Goal: Task Accomplishment & Management: Manage account settings

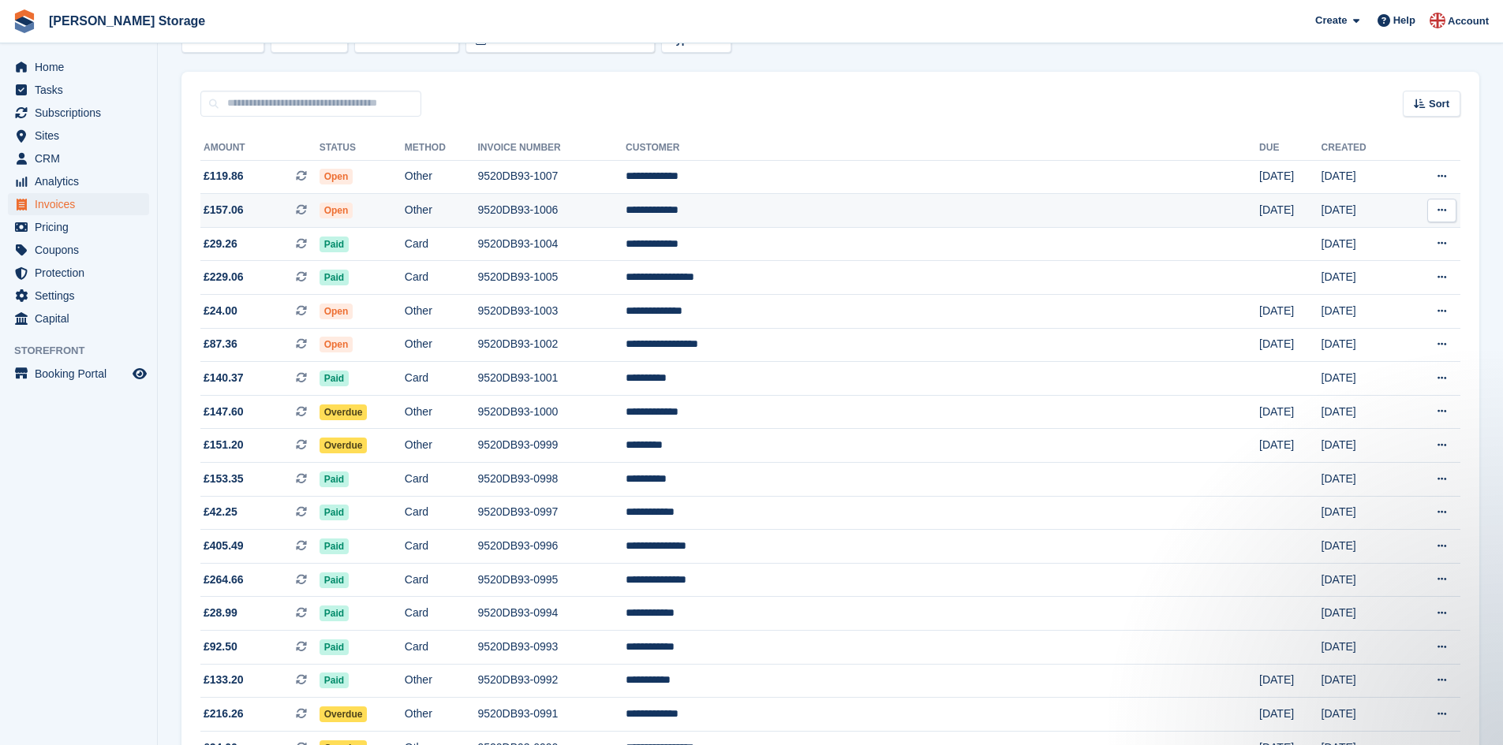
scroll to position [118, 0]
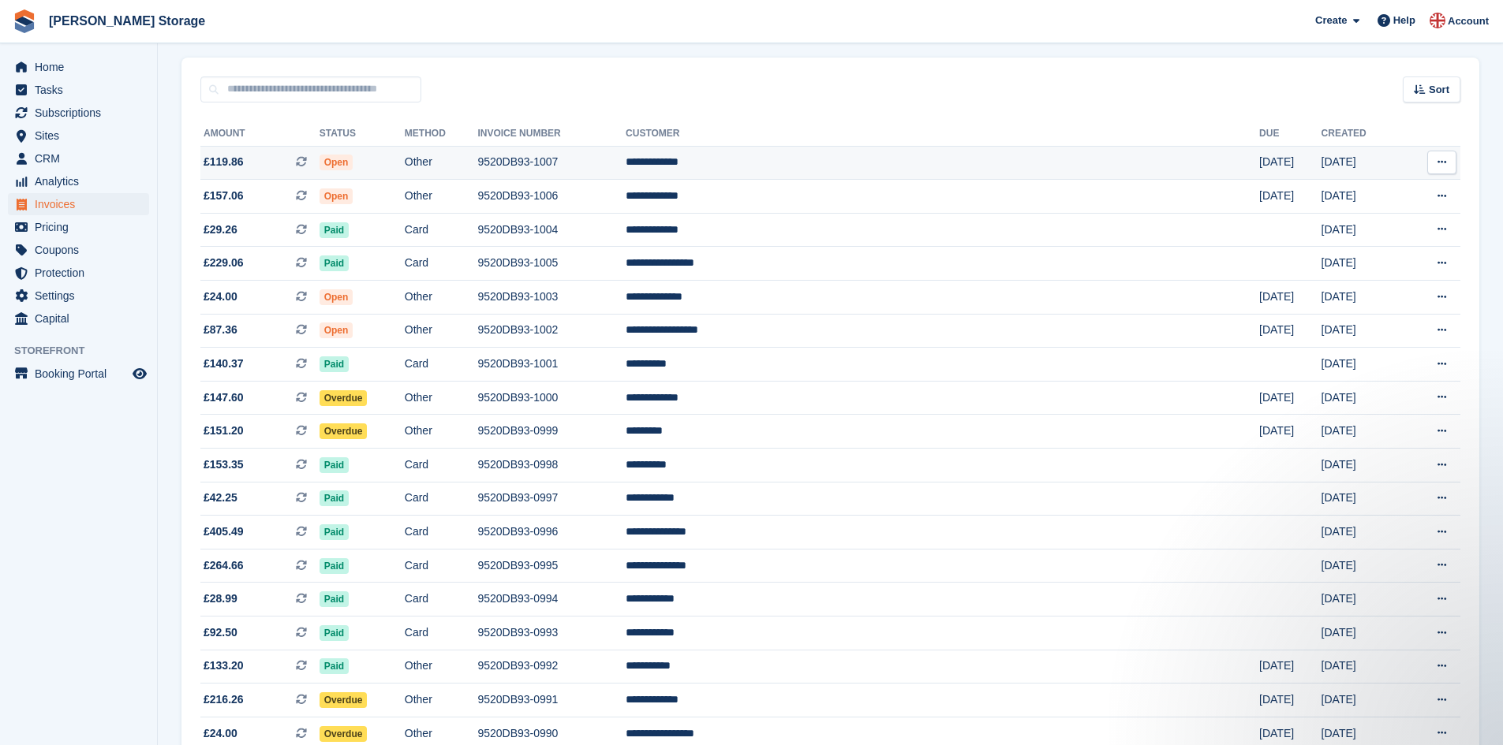
click at [478, 159] on td "Other" at bounding box center [441, 163] width 73 height 34
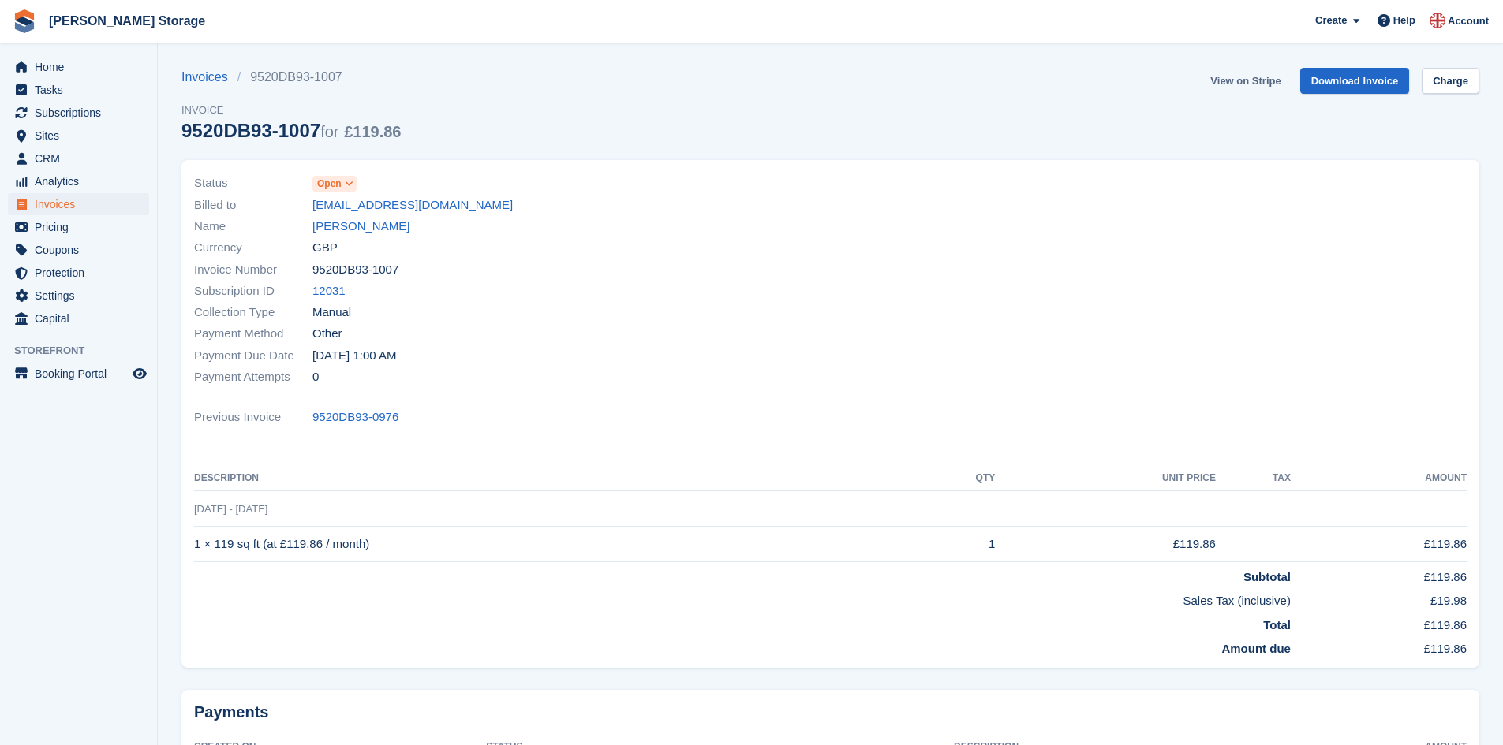
click at [1271, 78] on link "View on Stripe" at bounding box center [1245, 81] width 83 height 26
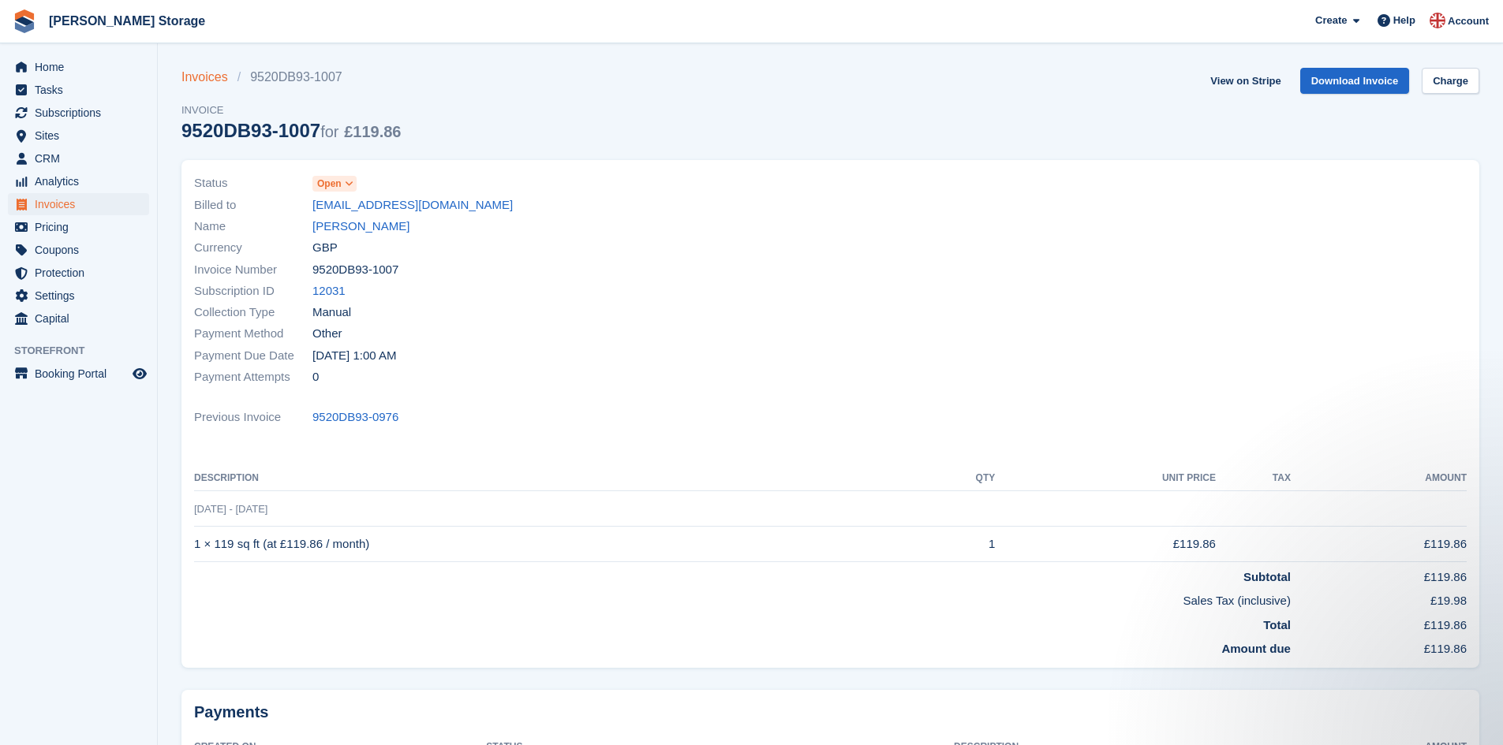
click at [219, 79] on link "Invoices" at bounding box center [209, 77] width 56 height 19
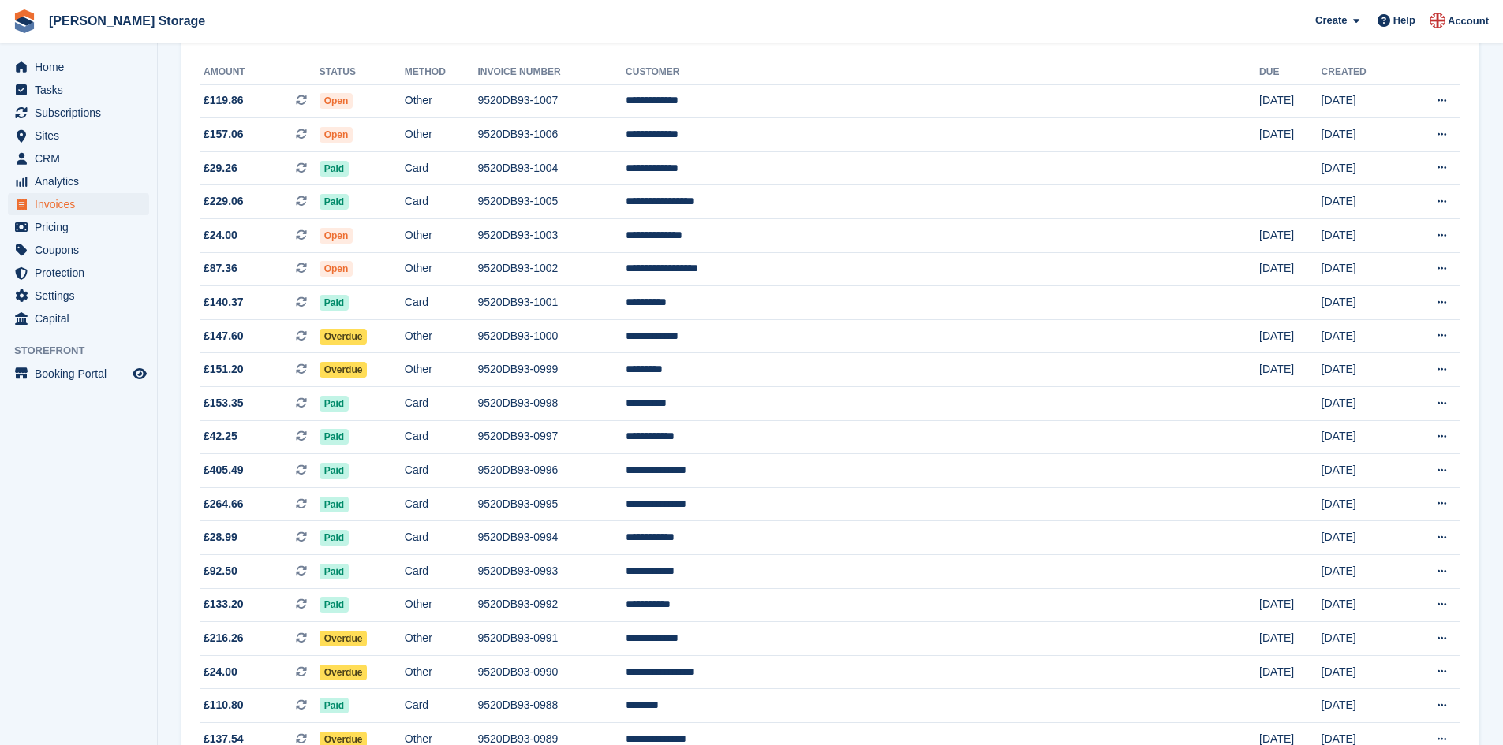
scroll to position [197, 0]
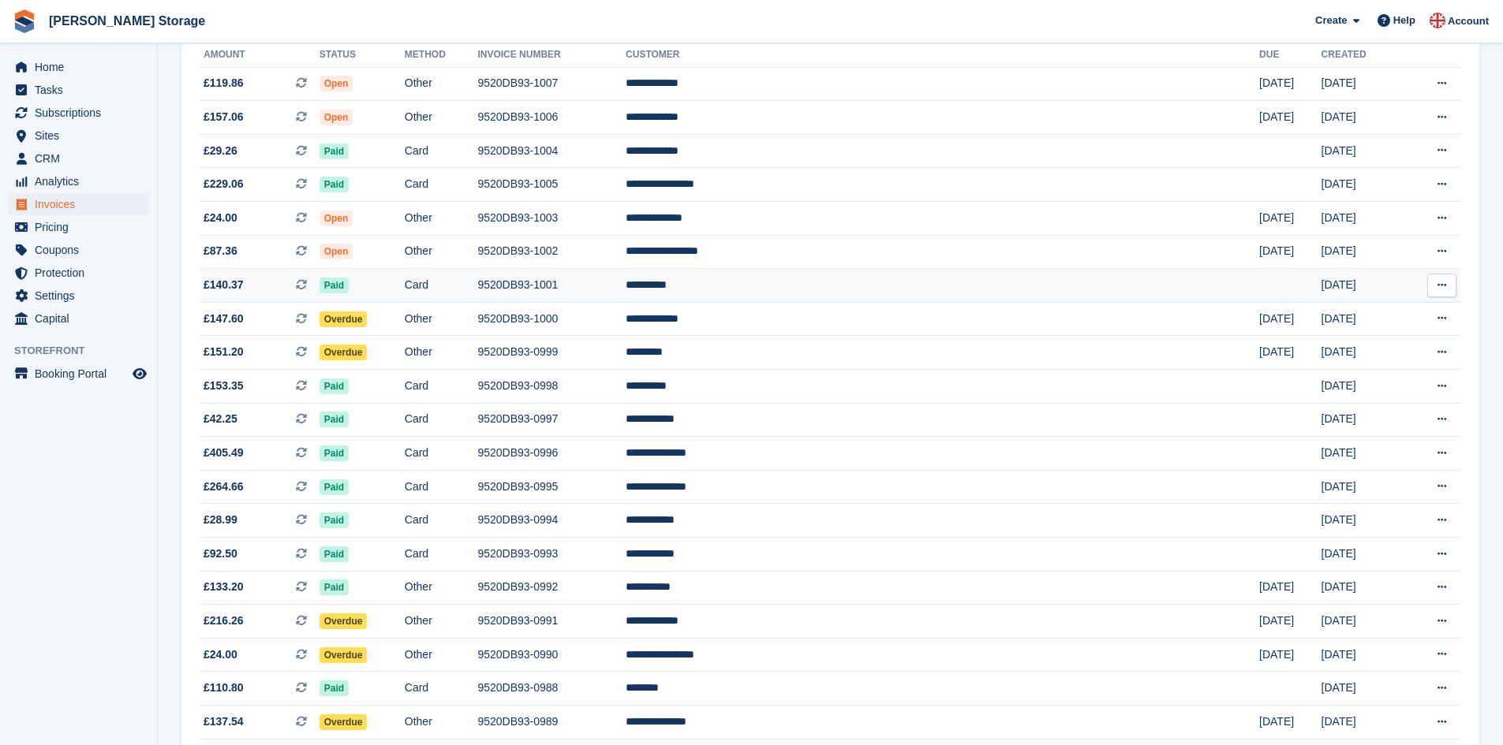
click at [626, 290] on td "9520DB93-1001" at bounding box center [551, 286] width 148 height 34
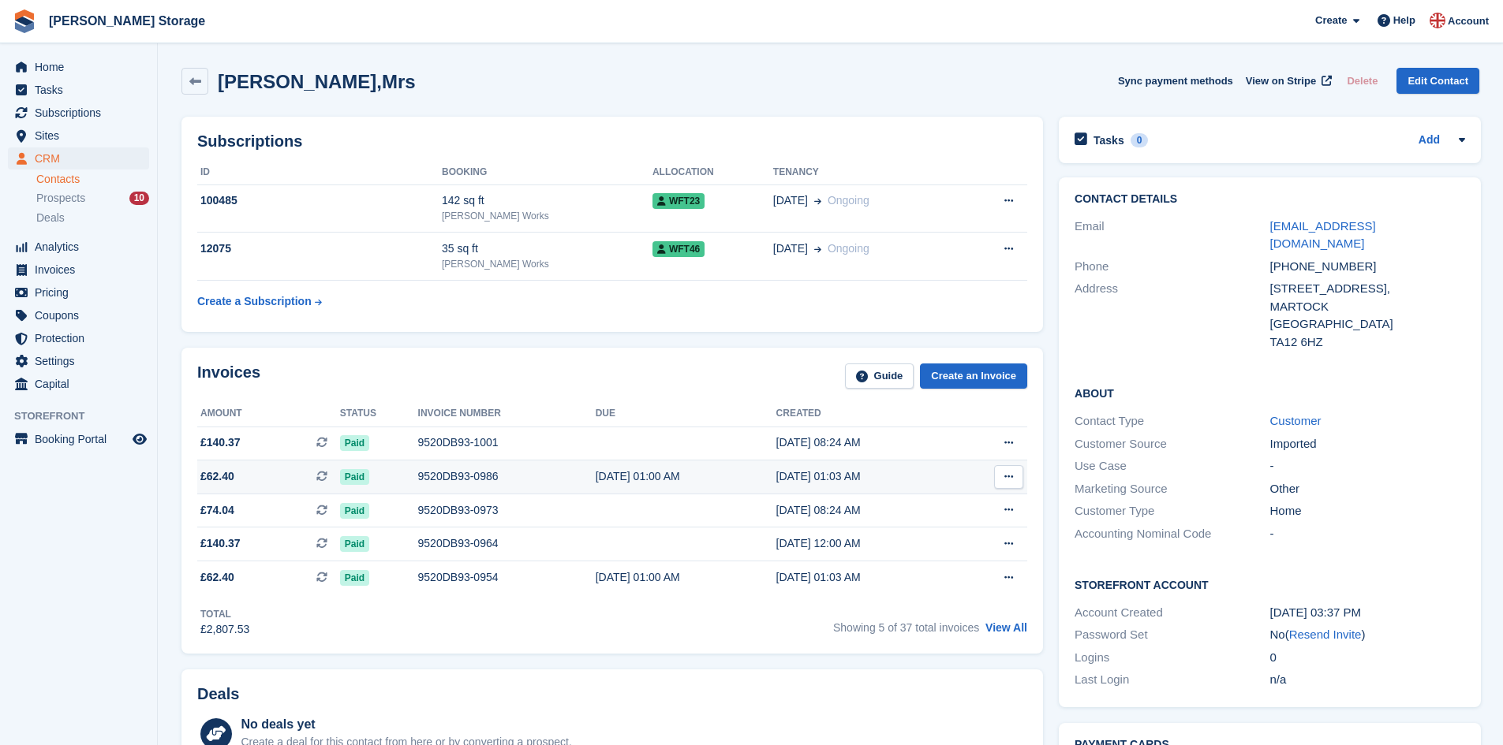
click at [443, 476] on div "9520DB93-0986" at bounding box center [506, 477] width 177 height 17
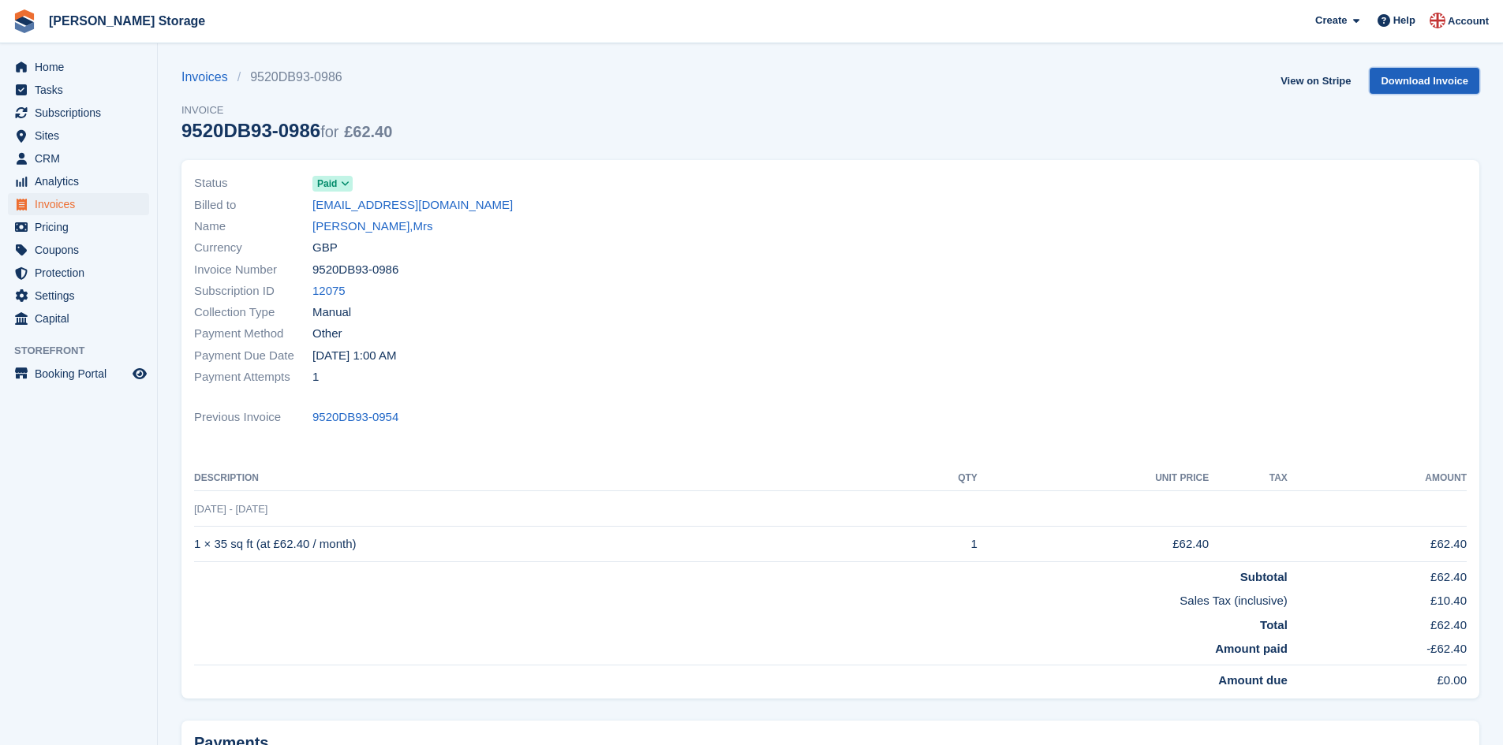
click at [1455, 80] on link "Download Invoice" at bounding box center [1424, 81] width 110 height 26
drag, startPoint x: 399, startPoint y: 420, endPoint x: 315, endPoint y: 412, distance: 84.8
click at [315, 412] on div "Previous Invoice 9520DB93-0954" at bounding box center [830, 417] width 1272 height 21
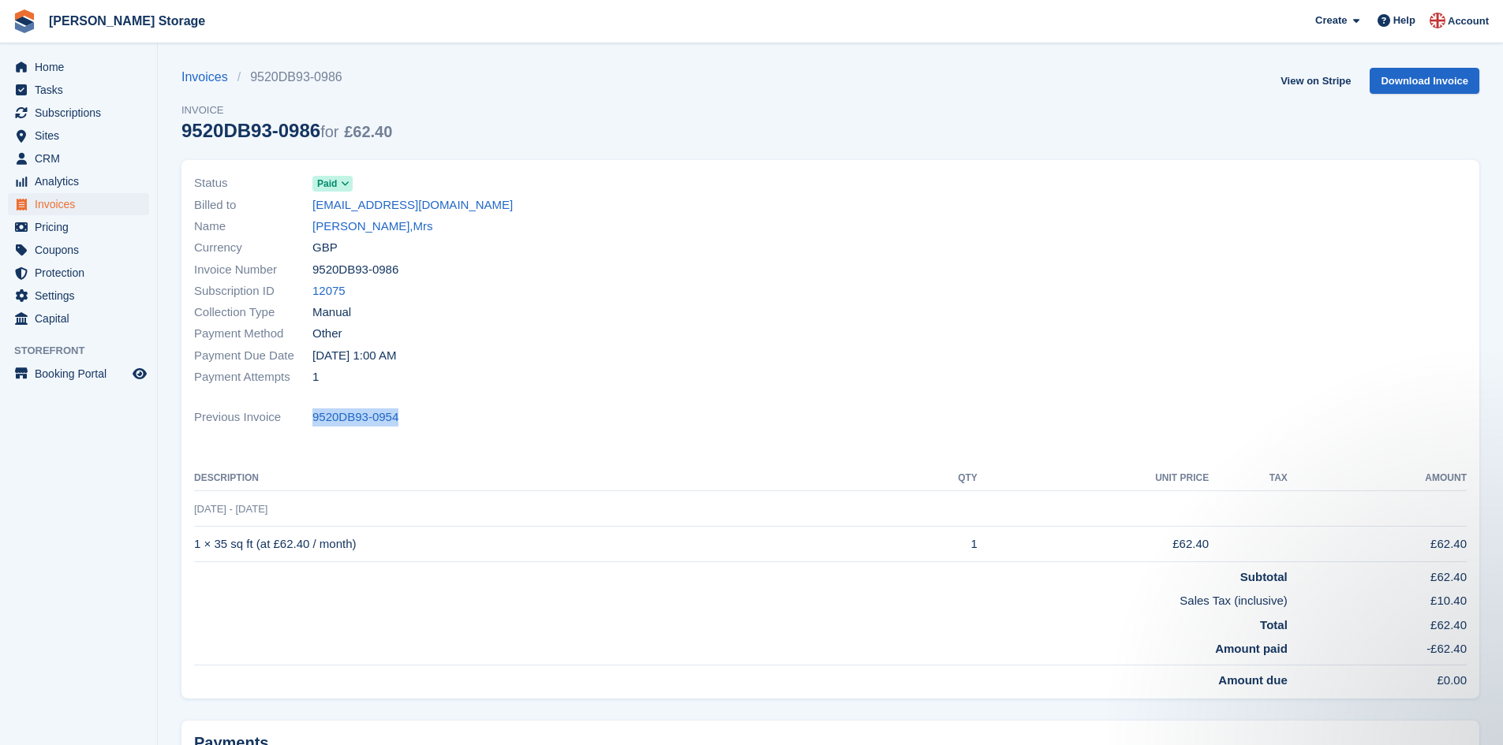
copy link "9520DB93-0954"
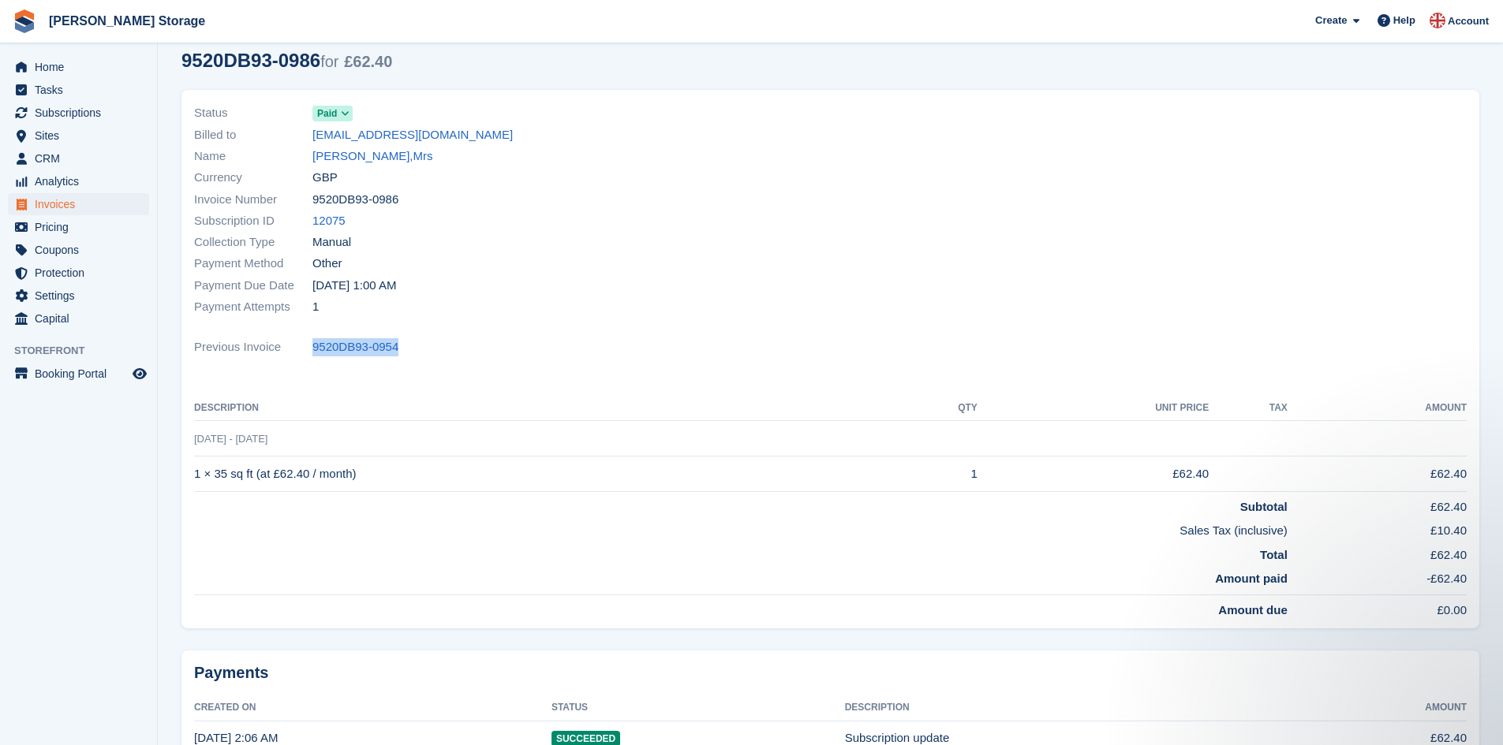
scroll to position [79, 0]
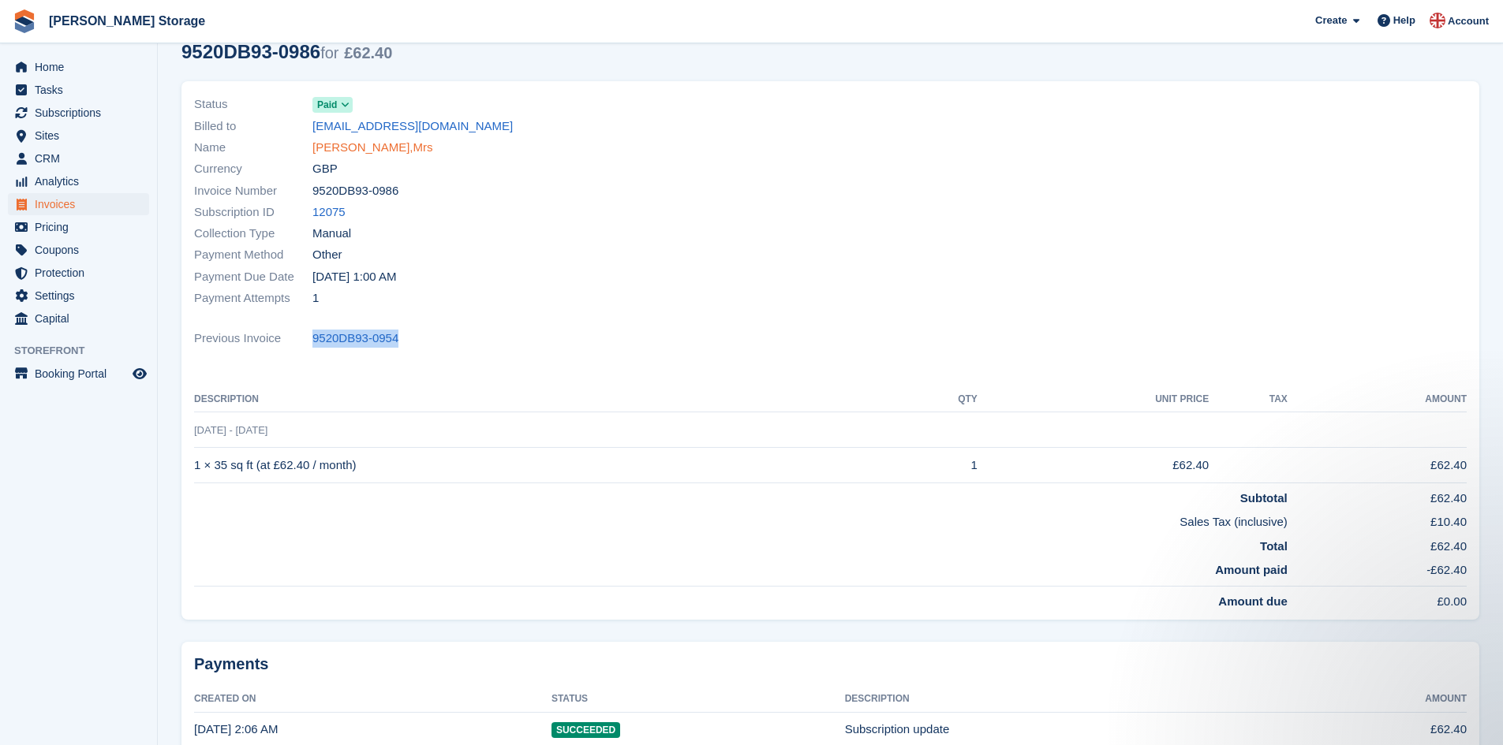
click at [351, 151] on link "Glover,Mrs" at bounding box center [372, 148] width 121 height 18
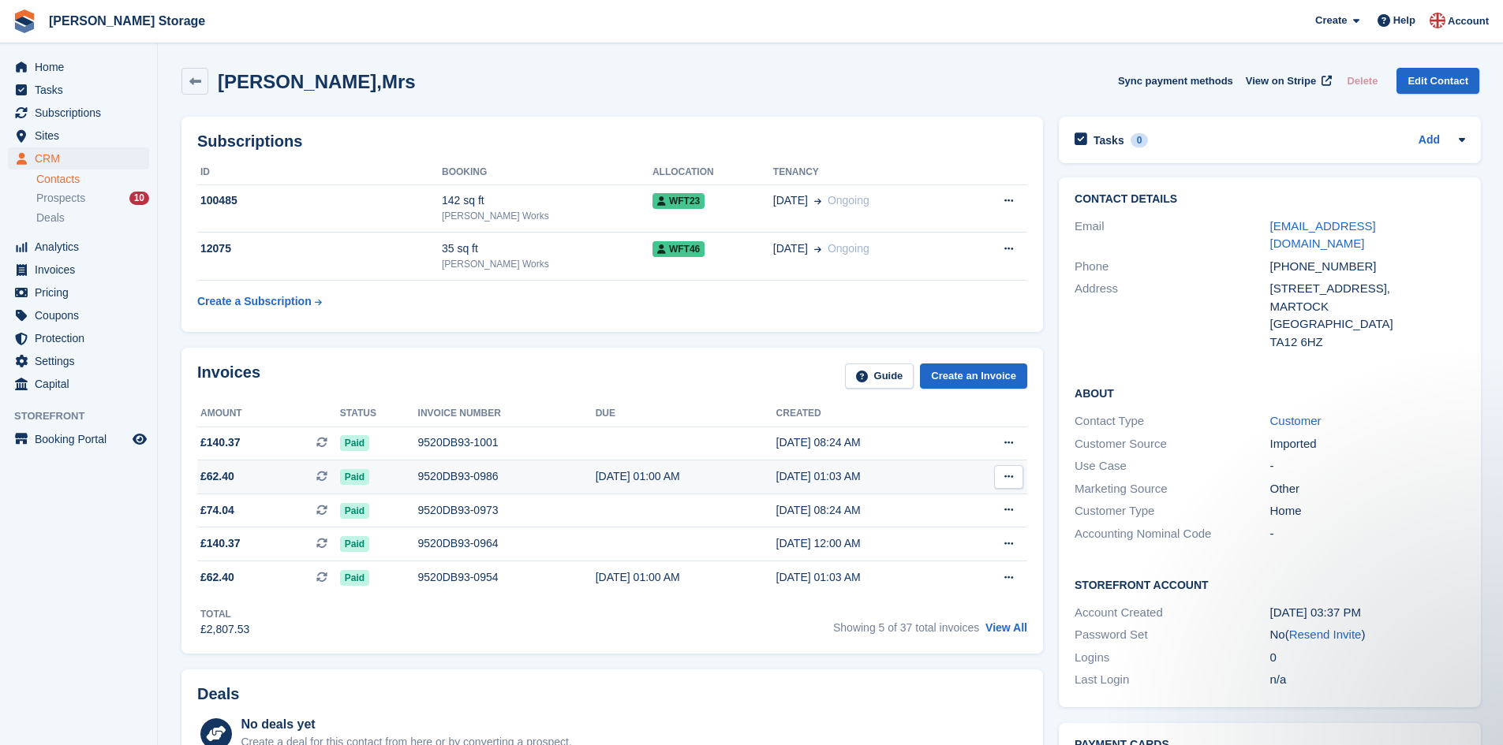
click at [463, 479] on div "9520DB93-0986" at bounding box center [506, 477] width 177 height 17
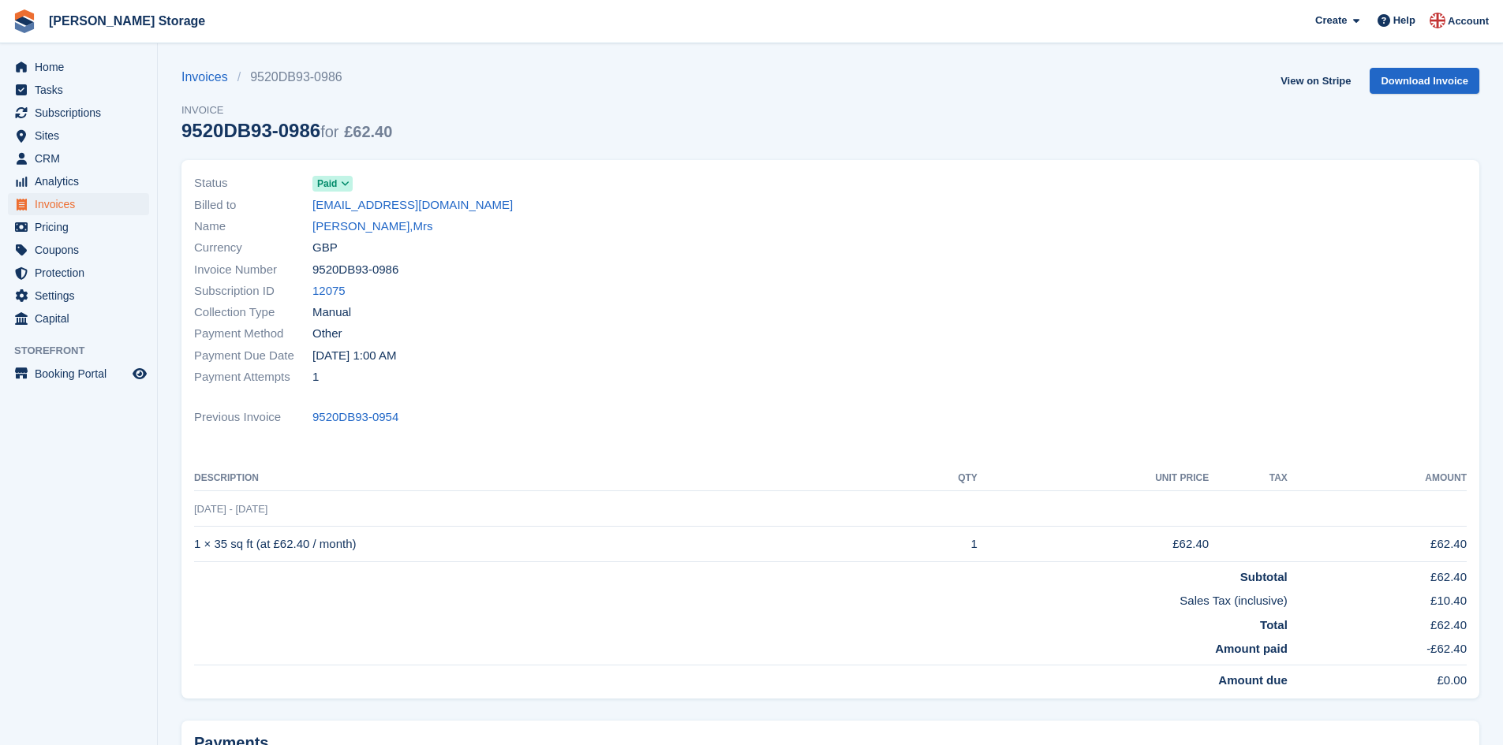
drag, startPoint x: 397, startPoint y: 272, endPoint x: 340, endPoint y: 267, distance: 57.0
click at [309, 267] on div "Invoice Number 9520DB93-0986" at bounding box center [507, 269] width 627 height 21
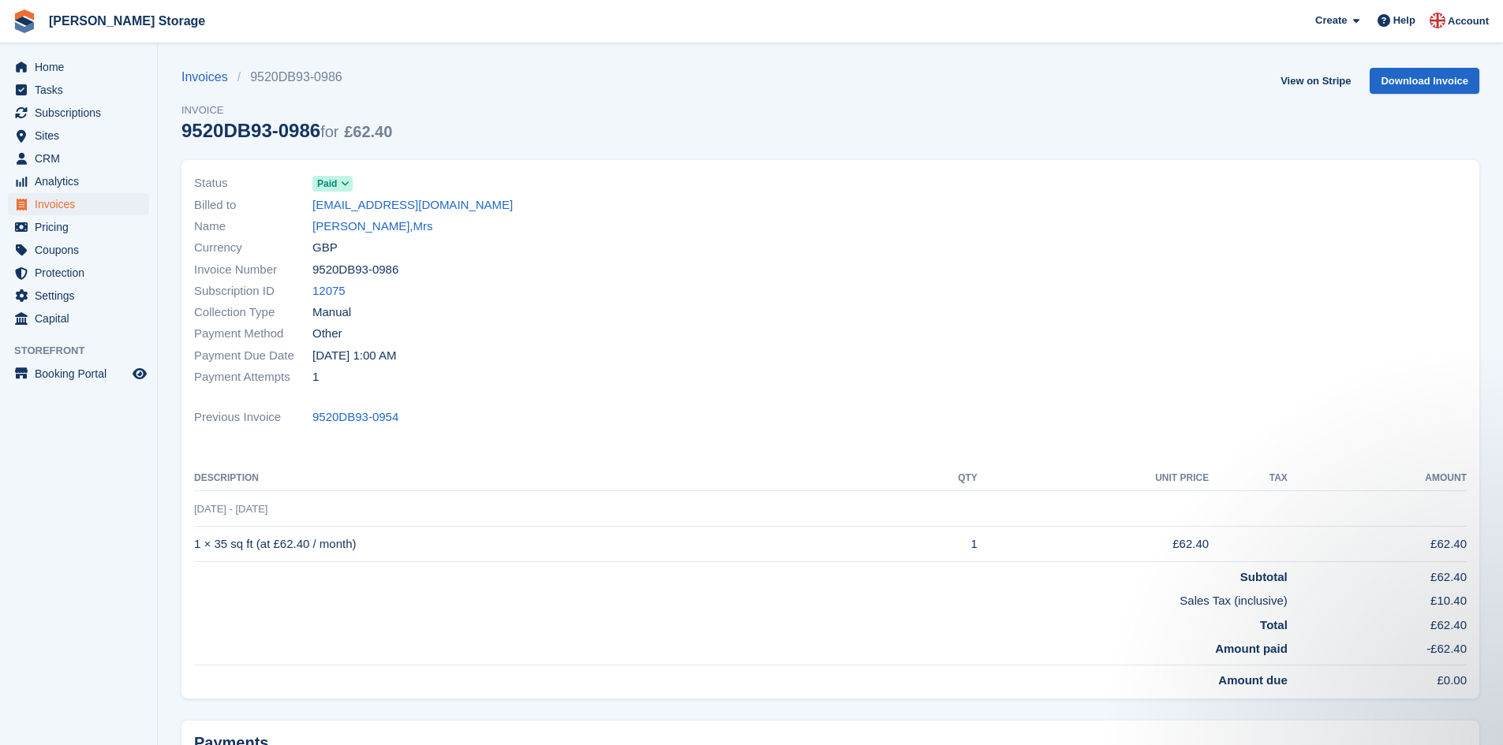
copy div "9520DB93-0986"
drag, startPoint x: 365, startPoint y: 551, endPoint x: 192, endPoint y: 547, distance: 172.8
click at [192, 547] on div "Status Paid Billed to jglover52@hotmail.com Name Glover,Mrs Currency GBP Invoic…" at bounding box center [830, 429] width 1298 height 539
click at [355, 551] on td "1 × 35 sq ft (at £62.40 / month)" at bounding box center [543, 544] width 699 height 35
click at [359, 544] on td "1 × 35 sq ft (at £62.40 / month)" at bounding box center [543, 544] width 699 height 35
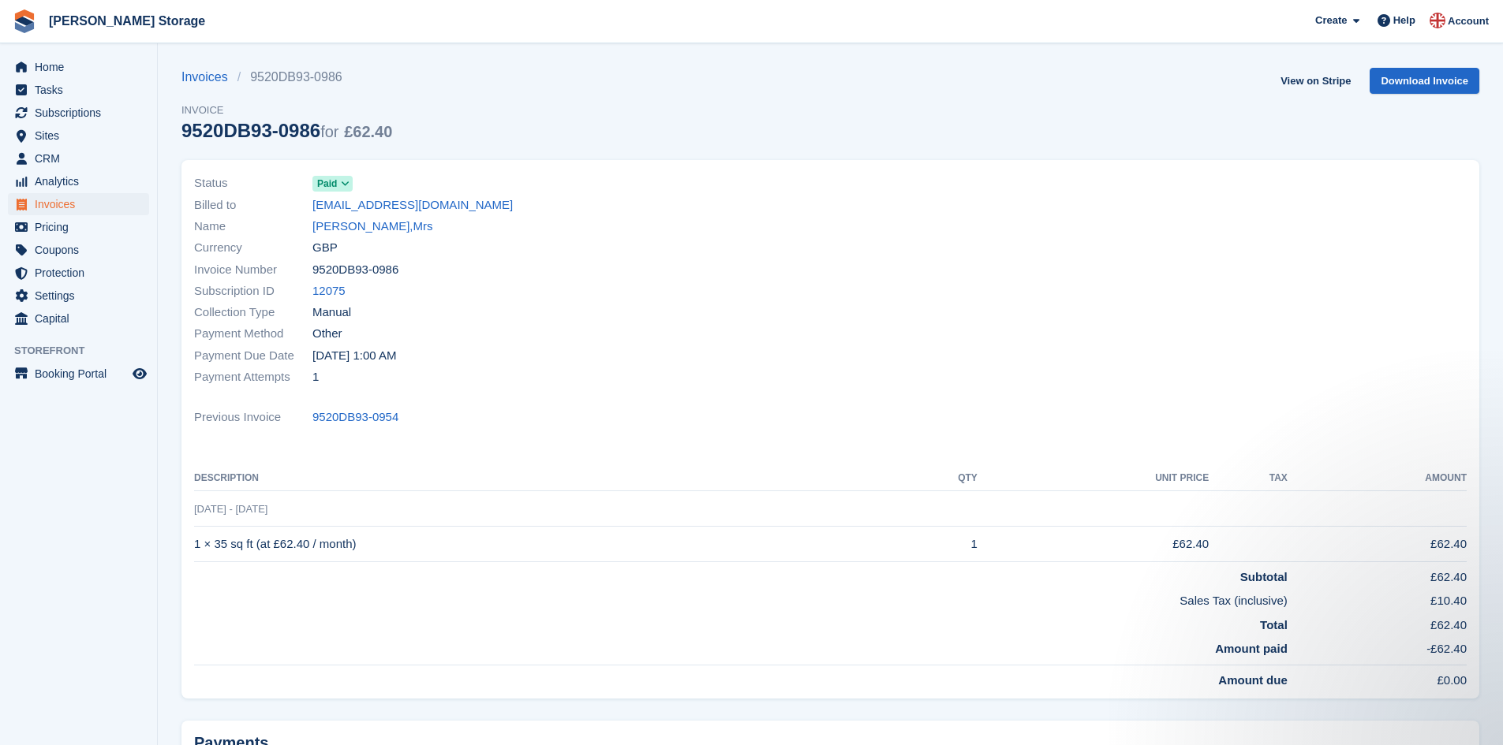
click at [380, 546] on td "1 × 35 sq ft (at £62.40 / month)" at bounding box center [543, 544] width 699 height 35
click at [377, 568] on td "Subtotal" at bounding box center [740, 574] width 1093 height 24
drag, startPoint x: 369, startPoint y: 547, endPoint x: 196, endPoint y: 541, distance: 172.9
click at [196, 541] on td "1 × 35 sq ft (at £62.40 / month)" at bounding box center [543, 544] width 699 height 35
copy td "1 × 35 sq ft (at £62.40 / month)"
